Goal: Find specific page/section: Find specific page/section

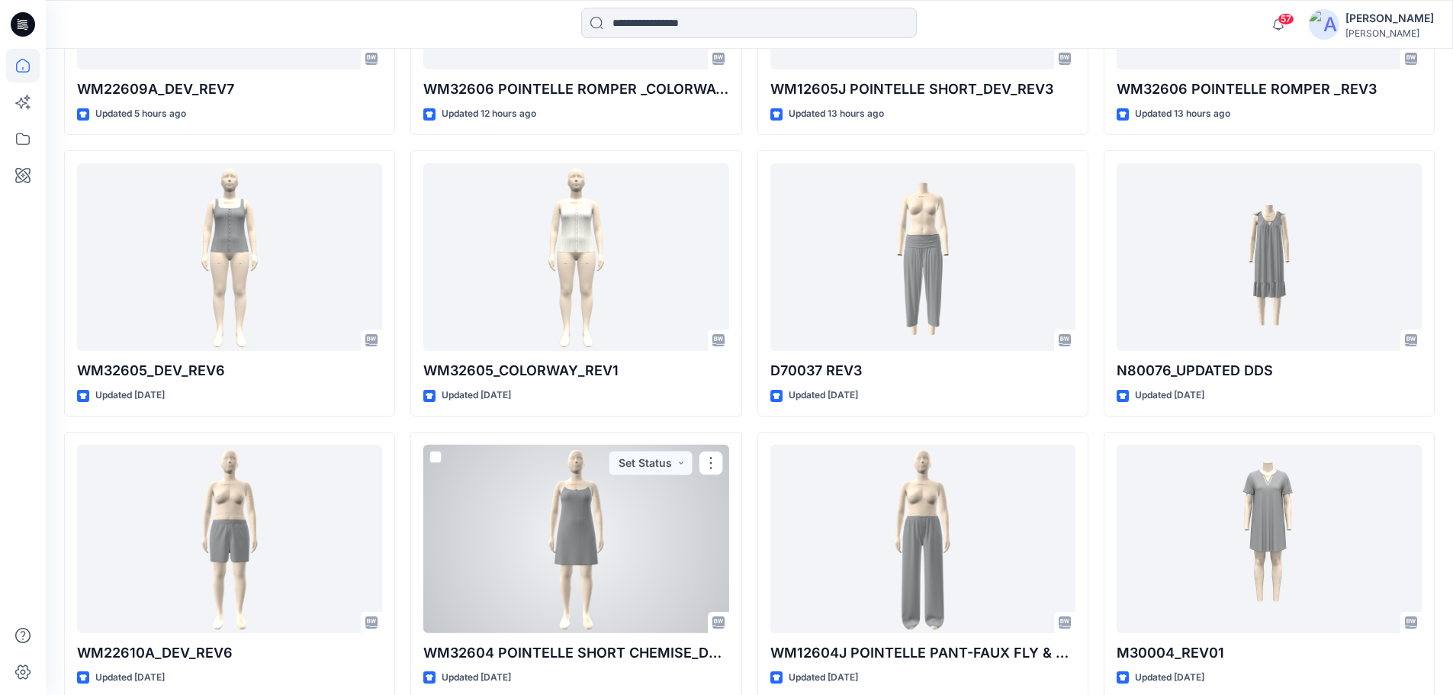
scroll to position [693, 0]
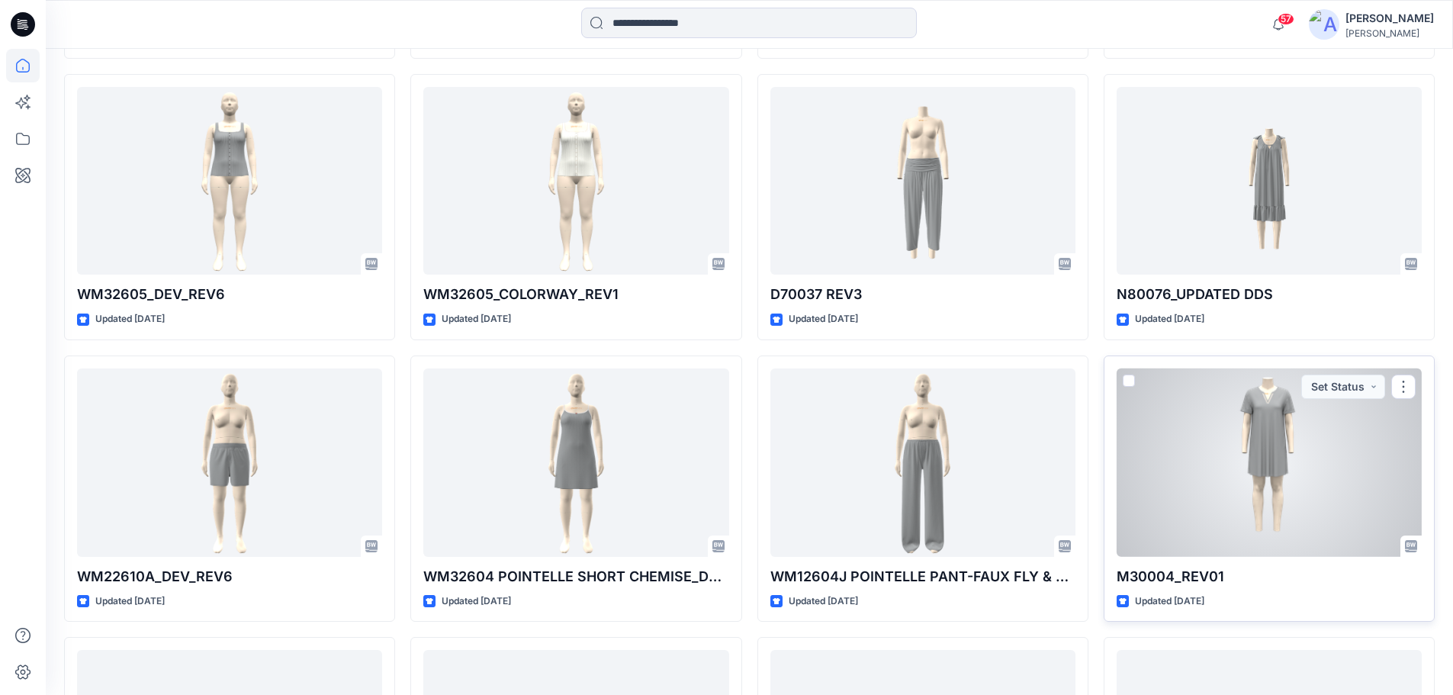
click at [1256, 456] on div at bounding box center [1269, 462] width 305 height 188
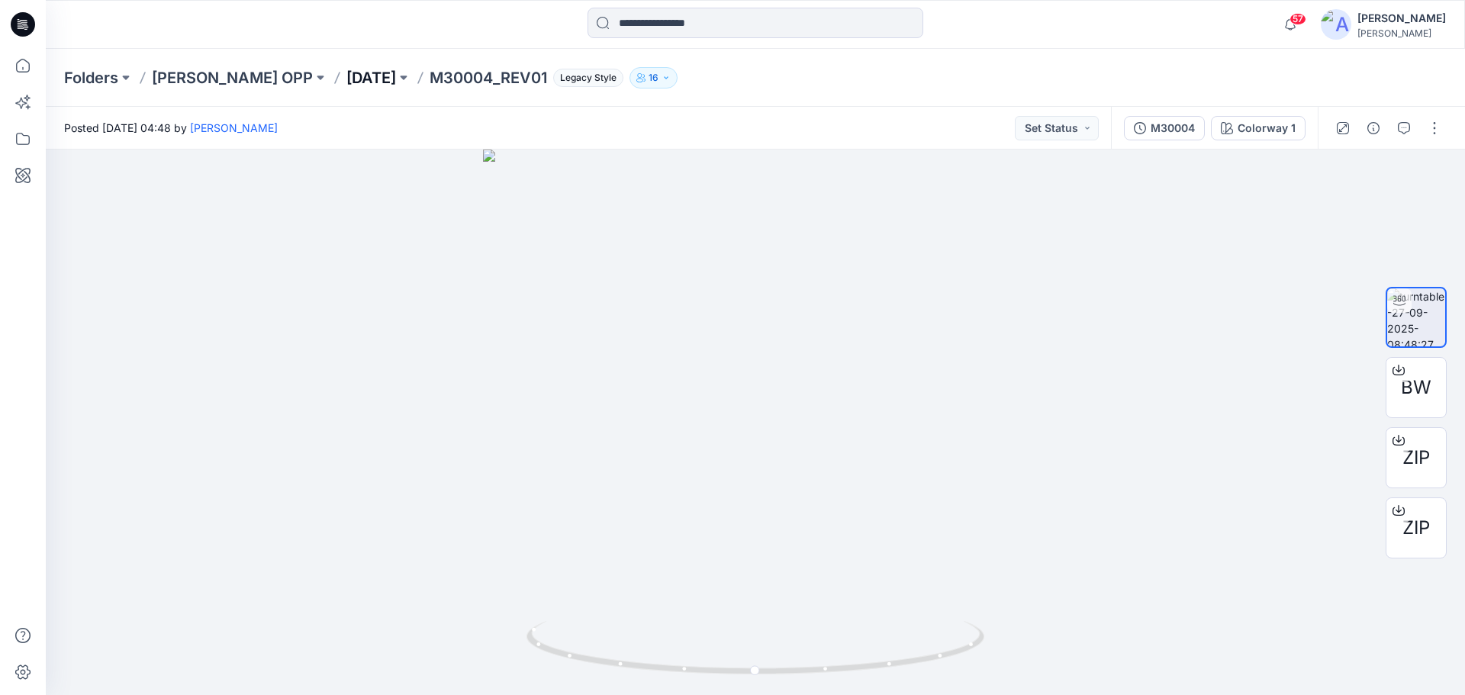
click at [346, 74] on p "[DATE]" at bounding box center [371, 77] width 50 height 21
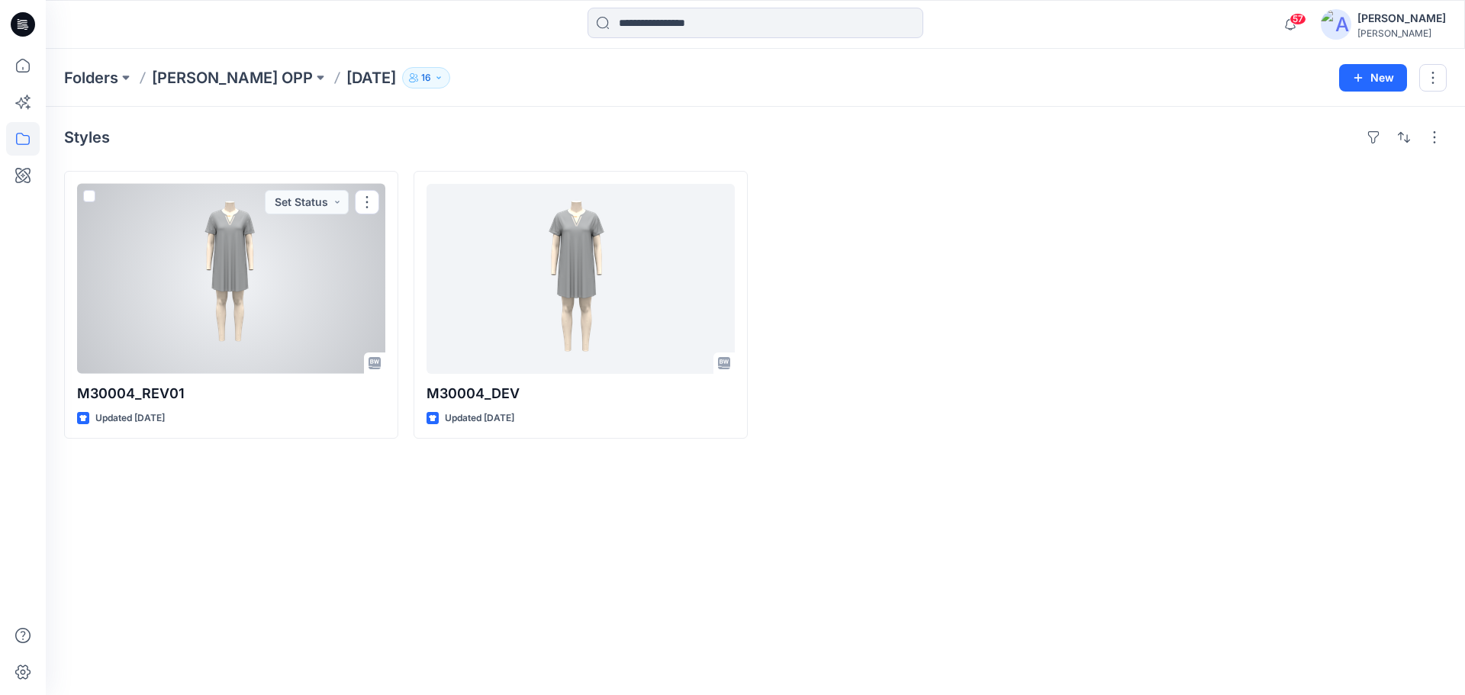
click at [207, 252] on div at bounding box center [231, 279] width 308 height 190
